Goal: Task Accomplishment & Management: Use online tool/utility

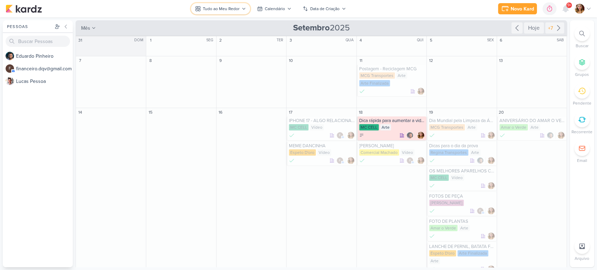
click at [225, 10] on div "Tudo ao Meu Redor" at bounding box center [221, 9] width 37 height 6
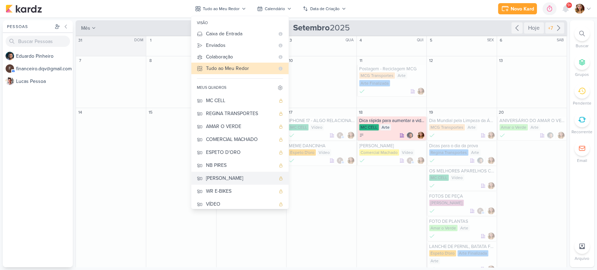
click at [259, 174] on button "[PERSON_NAME]" at bounding box center [239, 178] width 97 height 13
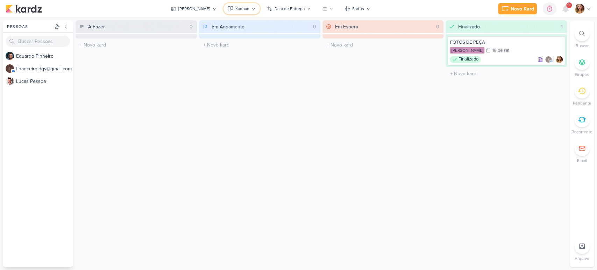
click at [252, 10] on icon at bounding box center [254, 9] width 4 height 4
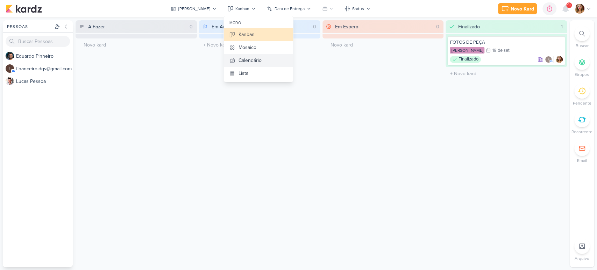
click at [266, 61] on button "Calendário" at bounding box center [258, 60] width 69 height 13
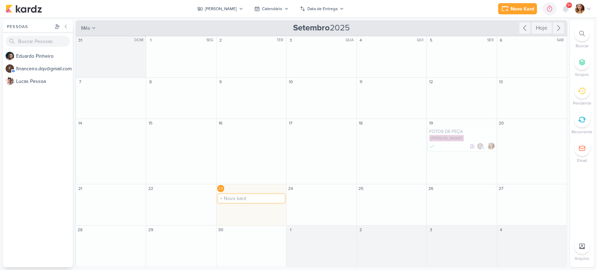
click at [247, 201] on input "text" at bounding box center [251, 198] width 67 height 9
type input "TRIO DE BRINCOS"
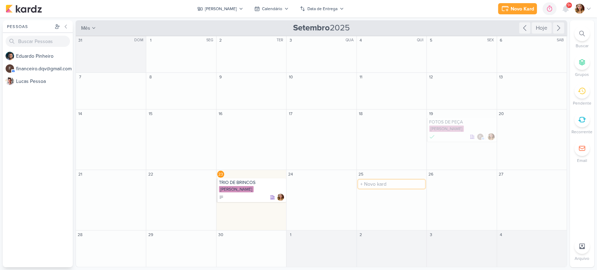
click at [388, 187] on input "text" at bounding box center [391, 184] width 67 height 9
type input "TRIO DE BRINCOS ORELHA"
click at [530, 187] on input "text" at bounding box center [532, 184] width 67 height 9
type input "VÍDEO"
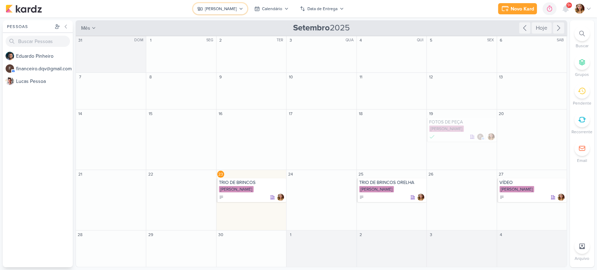
click at [228, 7] on div "[PERSON_NAME]" at bounding box center [221, 9] width 32 height 6
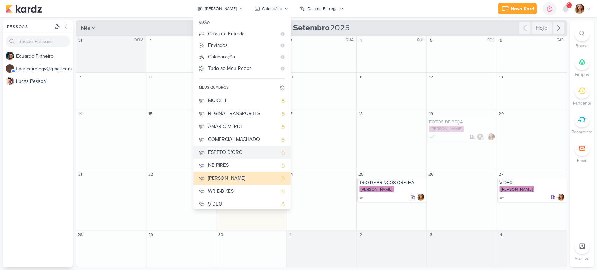
click at [258, 153] on div "ESPETO D'ORO" at bounding box center [242, 152] width 69 height 7
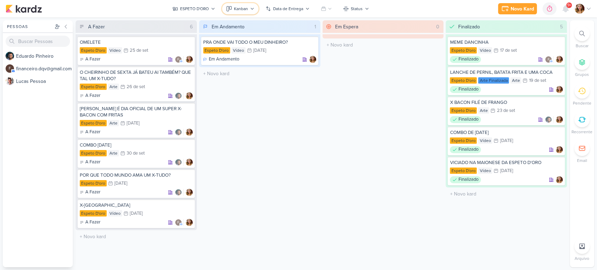
click at [245, 13] on button "Kanban" at bounding box center [240, 8] width 36 height 11
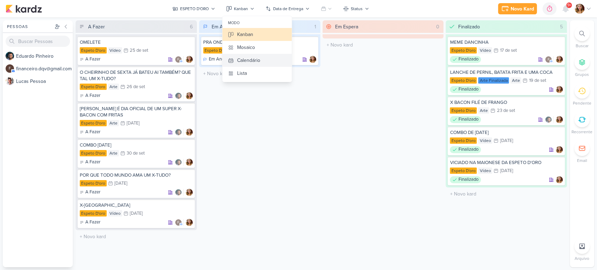
click at [273, 57] on button "Calendário" at bounding box center [256, 60] width 69 height 13
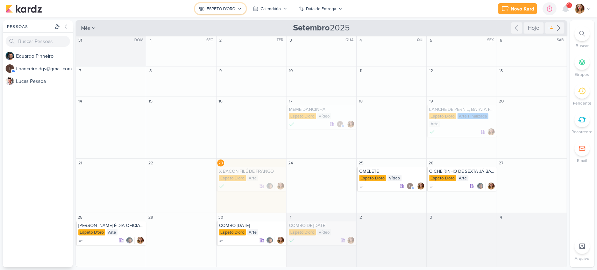
click at [228, 12] on button "ESPETO D'ORO" at bounding box center [220, 8] width 51 height 11
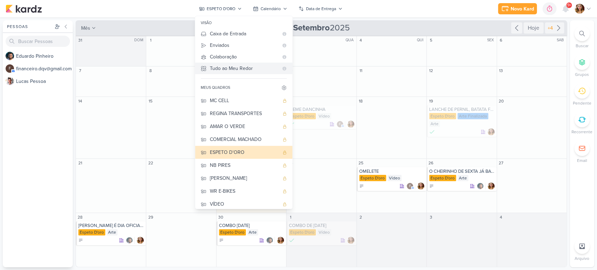
click at [236, 65] on div "Tudo ao Meu Redor" at bounding box center [244, 68] width 69 height 7
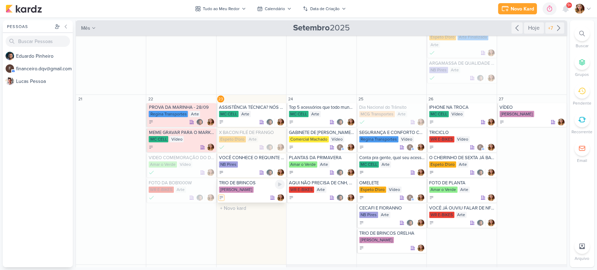
click at [220, 198] on icon at bounding box center [221, 197] width 3 height 2
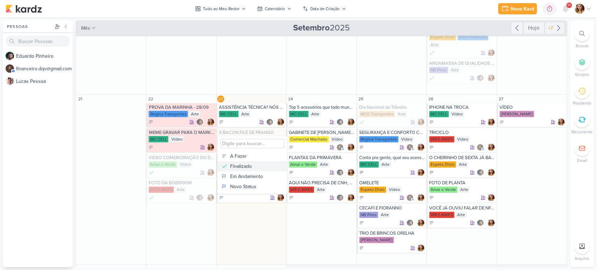
click at [256, 169] on button "Finalizado" at bounding box center [253, 166] width 70 height 10
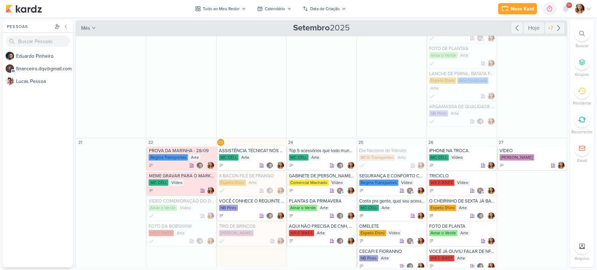
scroll to position [177, 0]
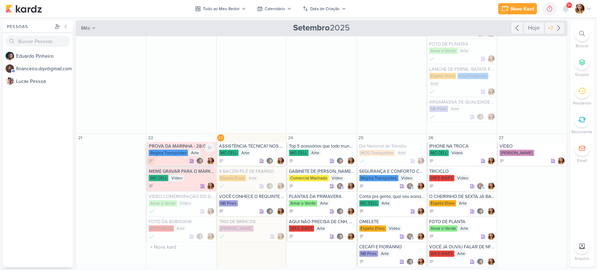
click at [151, 159] on icon at bounding box center [151, 160] width 5 height 5
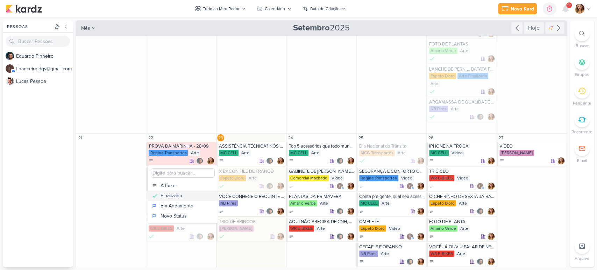
click at [176, 193] on div "Finalizado" at bounding box center [172, 195] width 22 height 7
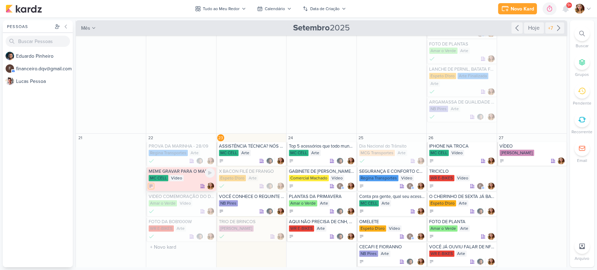
click at [152, 185] on icon at bounding box center [151, 186] width 3 height 2
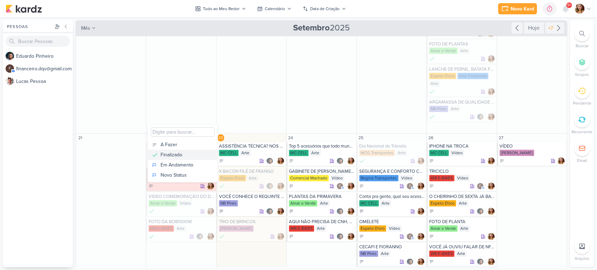
click at [196, 156] on button "Finalizado" at bounding box center [183, 155] width 70 height 10
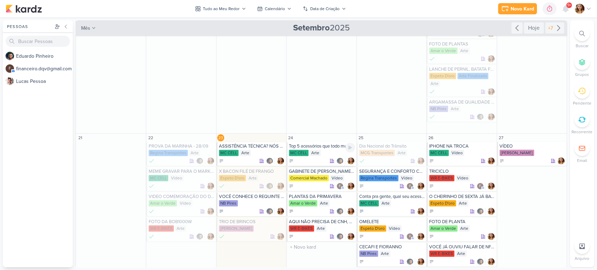
scroll to position [216, 0]
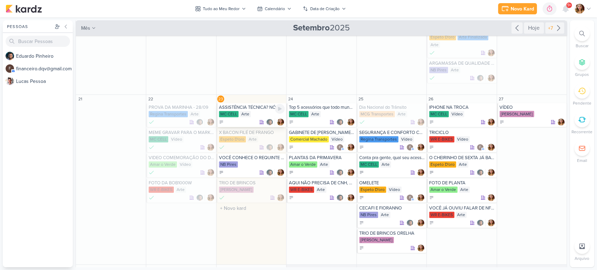
click at [232, 113] on div "MC CELL" at bounding box center [229, 114] width 20 height 6
click at [560, 24] on div "+7" at bounding box center [554, 27] width 19 height 11
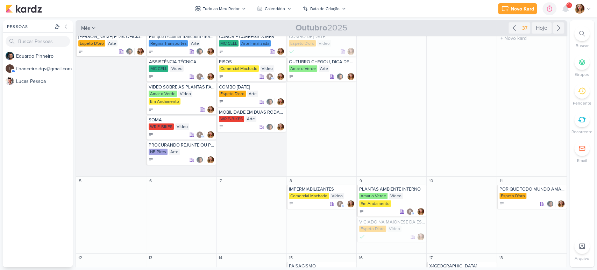
scroll to position [0, 0]
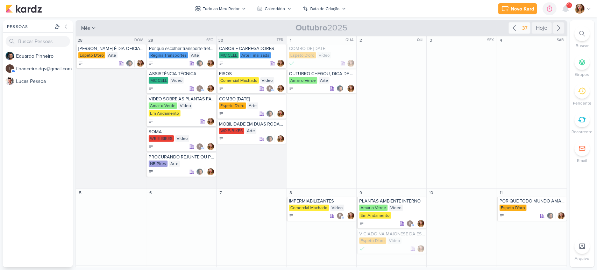
click at [512, 28] on icon at bounding box center [514, 28] width 8 height 8
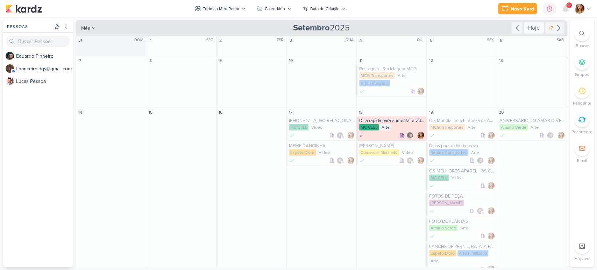
click at [536, 27] on div "Hoje" at bounding box center [534, 27] width 20 height 11
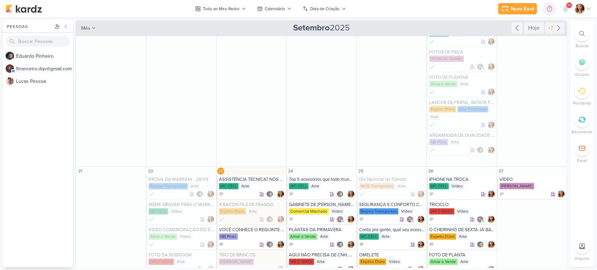
scroll to position [233, 0]
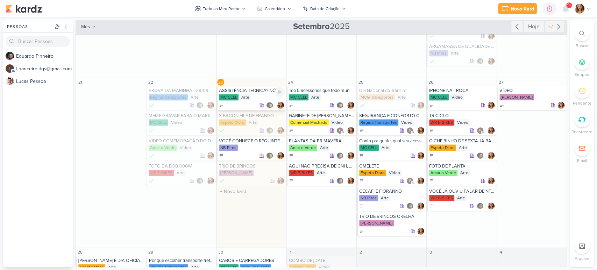
click at [240, 93] on div "ASSISTÊNCIA TÉCNICA? NÓS SOMOS ESPECIALIZADOS" at bounding box center [252, 91] width 66 height 6
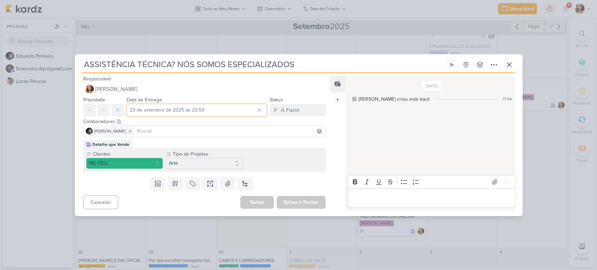
click at [176, 113] on input "23 de setembro de 2025 às 23:59" at bounding box center [197, 110] width 141 height 13
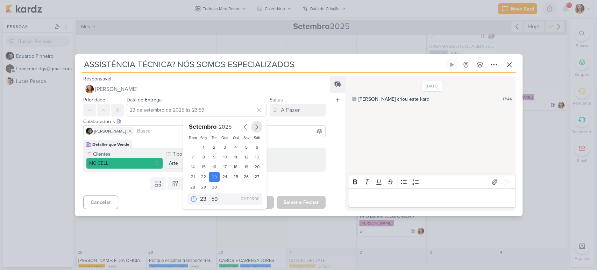
click at [253, 126] on icon "button" at bounding box center [257, 127] width 8 height 8
click at [220, 147] on div "1" at bounding box center [225, 147] width 11 height 10
type input "[DATE] 23:59"
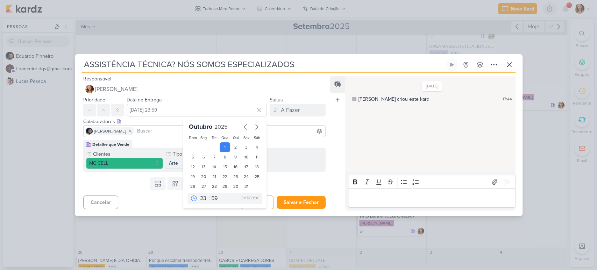
click at [284, 175] on div "Templates Campos Personalizados Marcadores Caixa De Texto Anexo [GEOGRAPHIC_DAT…" at bounding box center [202, 184] width 254 height 18
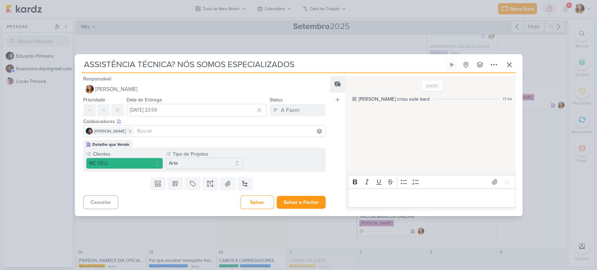
click at [308, 210] on div "Cancelar [GEOGRAPHIC_DATA] Salvar e Fechar Ctrl + Enter" at bounding box center [202, 202] width 254 height 18
click at [307, 198] on button "Salvar e Fechar" at bounding box center [301, 202] width 49 height 13
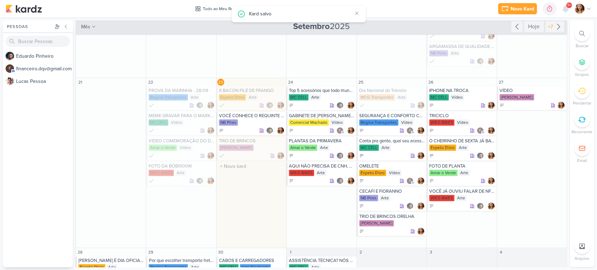
click at [255, 199] on div "23 X BACON FILÉ DE FRANGO Espeto D'oro Arte" at bounding box center [251, 163] width 70 height 170
click at [250, 163] on input "text" at bounding box center [251, 166] width 67 height 9
click at [250, 165] on input "text" at bounding box center [251, 166] width 67 height 9
type input "SABE O QUE CHEGOU NA MC CELL? OS NOVOS IPHONES 17"
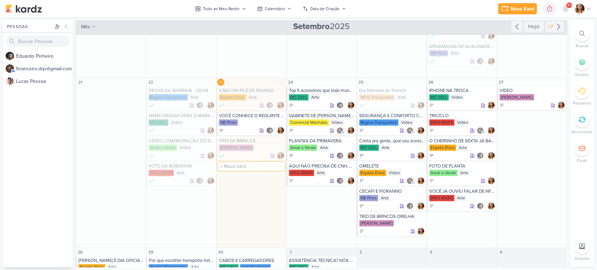
scroll to position [0, 0]
click at [236, 172] on div at bounding box center [252, 173] width 66 height 7
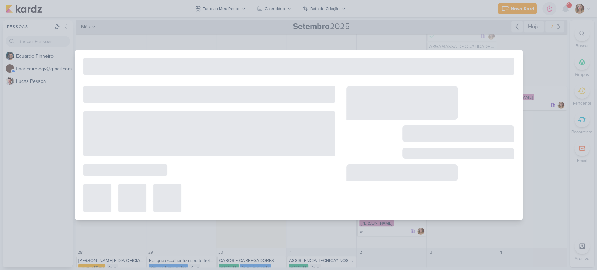
type input "SABE O QUE CHEGOU NA MC CELL? OS NOVOS IPHONES 17"
type input "23 de setembro de 2025 às 23:59"
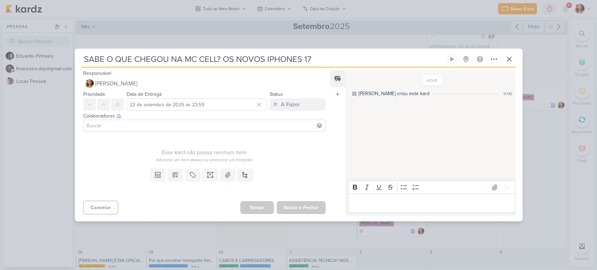
click at [134, 126] on input at bounding box center [204, 125] width 239 height 8
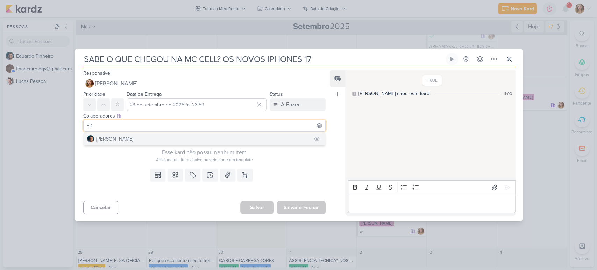
type input "ED"
click at [144, 141] on button "[PERSON_NAME]" at bounding box center [205, 139] width 242 height 13
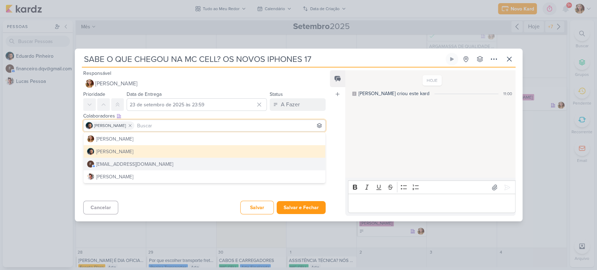
click at [337, 152] on div "Feed Atrelar email Solte o email para atrelar ao kard" at bounding box center [337, 143] width 15 height 146
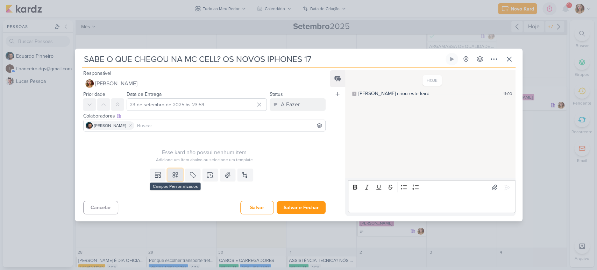
click at [176, 172] on icon at bounding box center [175, 174] width 7 height 7
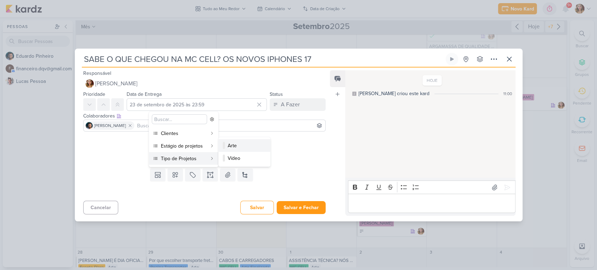
click at [249, 147] on div "Arte" at bounding box center [245, 145] width 34 height 7
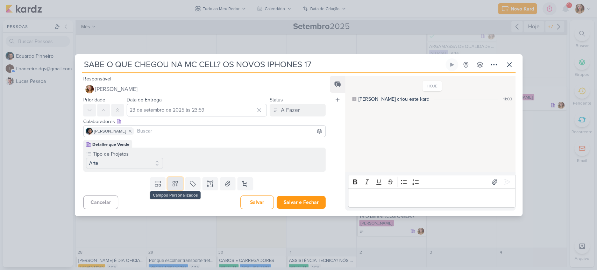
click at [172, 187] on icon at bounding box center [175, 183] width 7 height 7
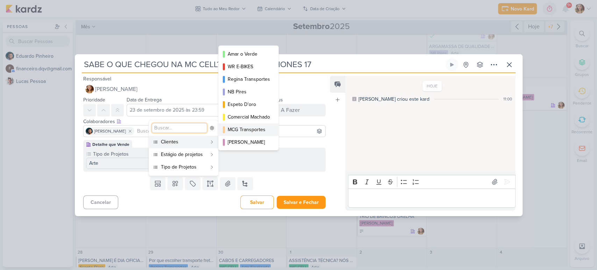
scroll to position [13, 0]
click at [252, 137] on button "MC CELL" at bounding box center [249, 142] width 60 height 13
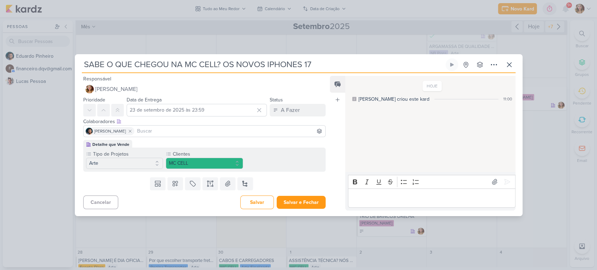
click at [471, 198] on p "Editor editing area: main" at bounding box center [432, 198] width 160 height 8
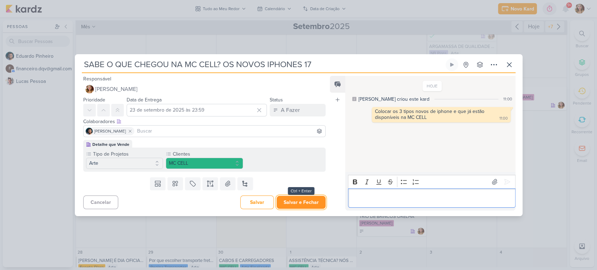
click at [296, 200] on button "Salvar e Fechar" at bounding box center [301, 202] width 49 height 13
